Goal: Information Seeking & Learning: Compare options

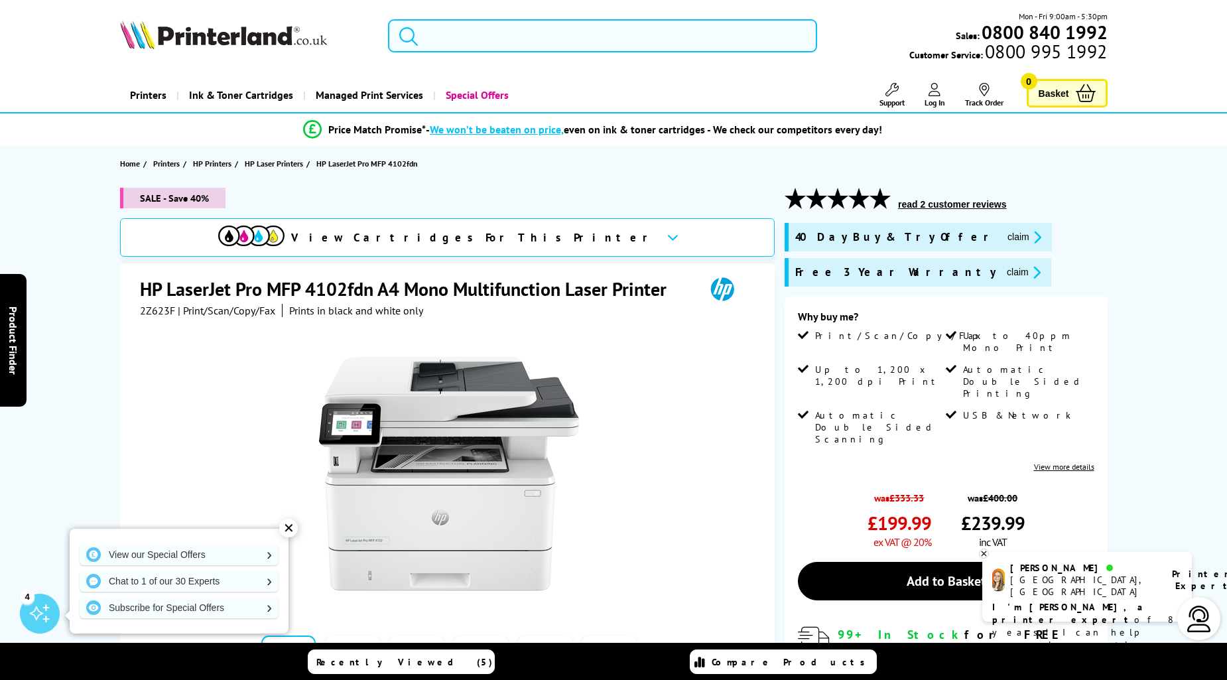
click at [571, 23] on input "search" at bounding box center [602, 35] width 429 height 33
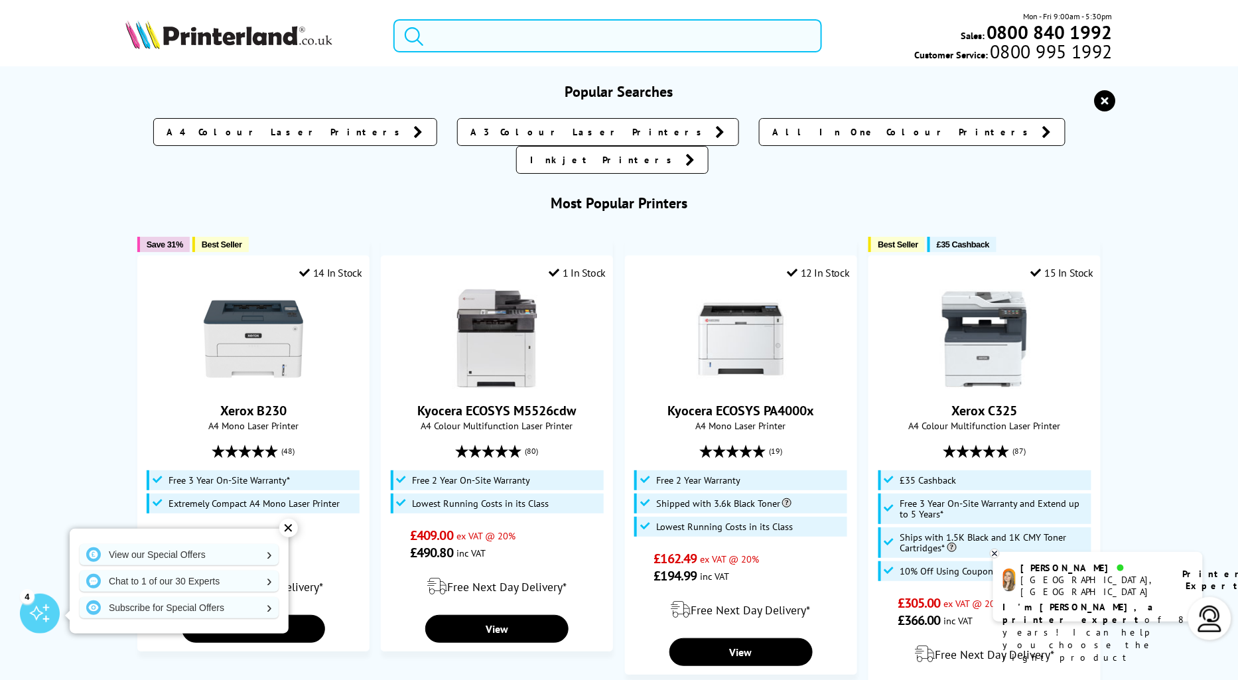
click at [567, 31] on input "search" at bounding box center [607, 35] width 429 height 33
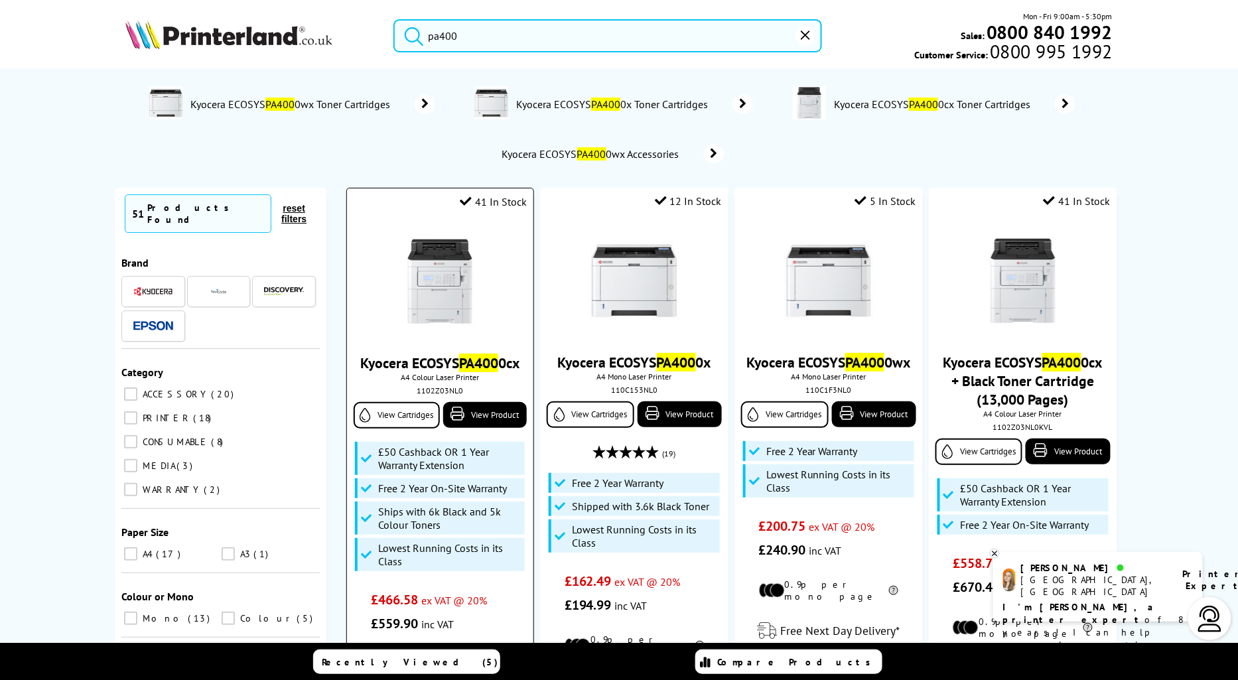
type input "pa400"
click at [488, 366] on mark "PA400" at bounding box center [478, 363] width 39 height 19
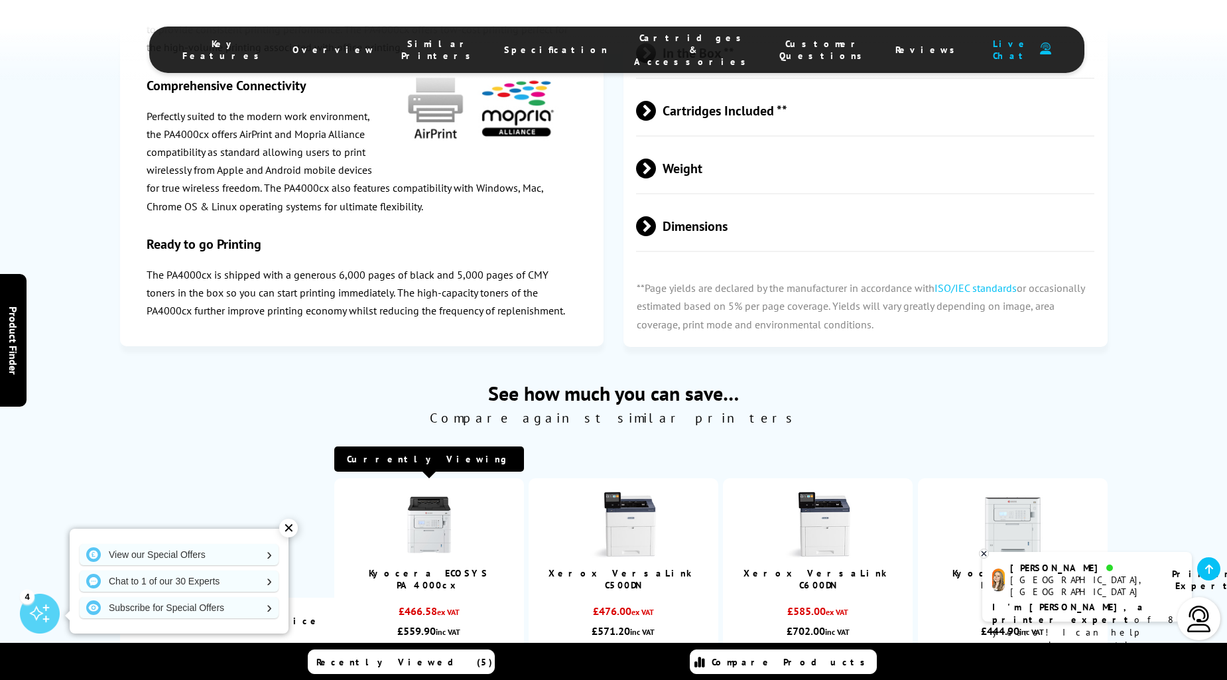
scroll to position [3132, 0]
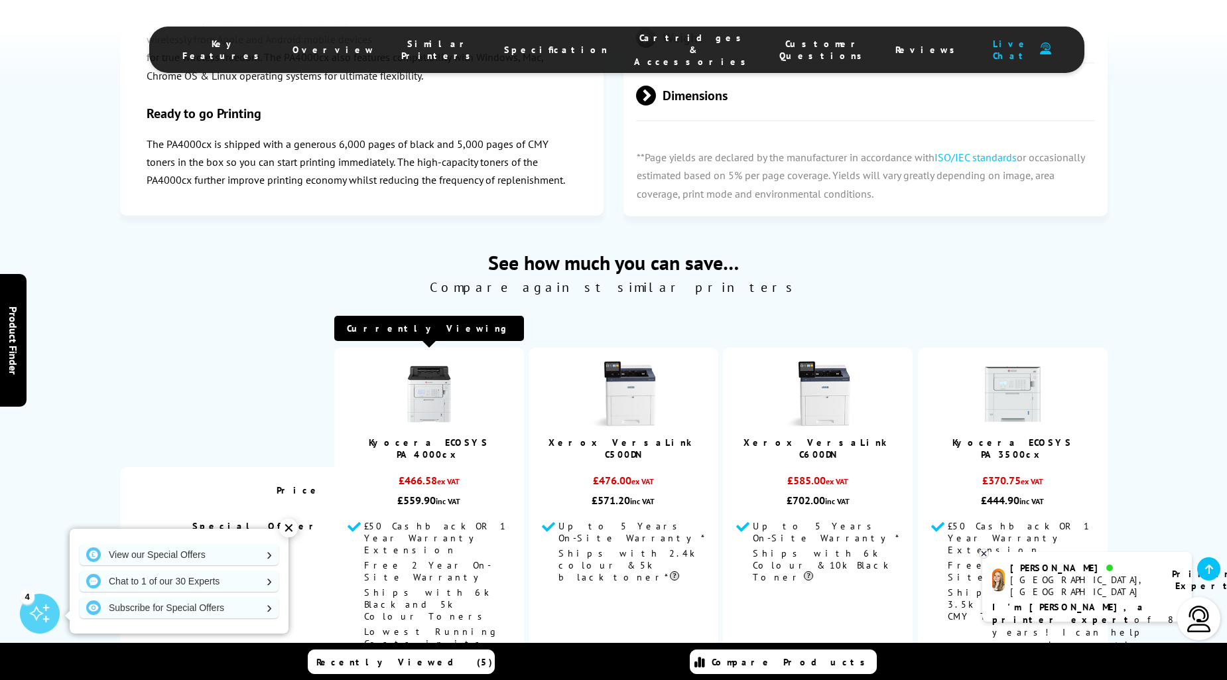
click at [651, 436] on link "Xerox VersaLink C500DN" at bounding box center [623, 448] width 149 height 24
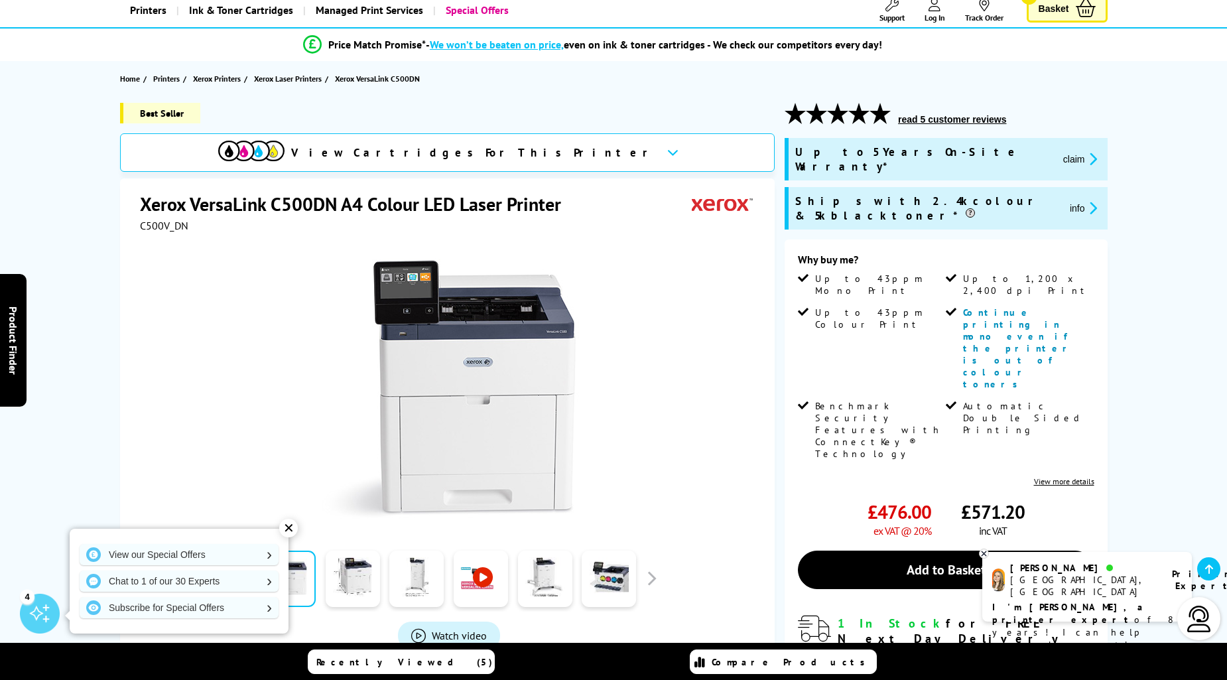
scroll to position [61, 0]
